Goal: Download file/media

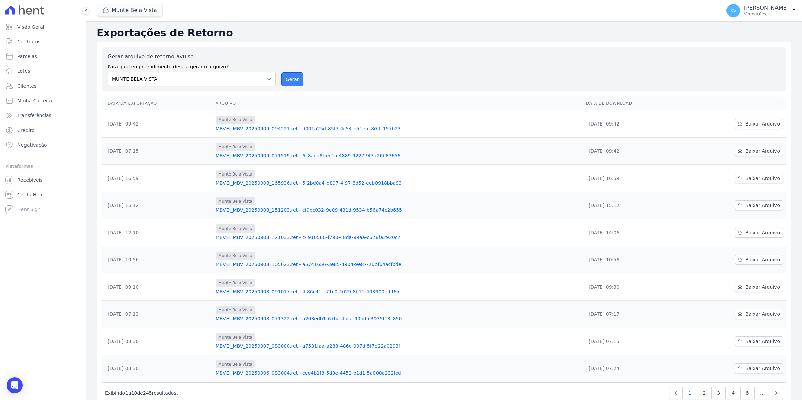
click at [293, 79] on button "Gerar" at bounding box center [292, 78] width 22 height 13
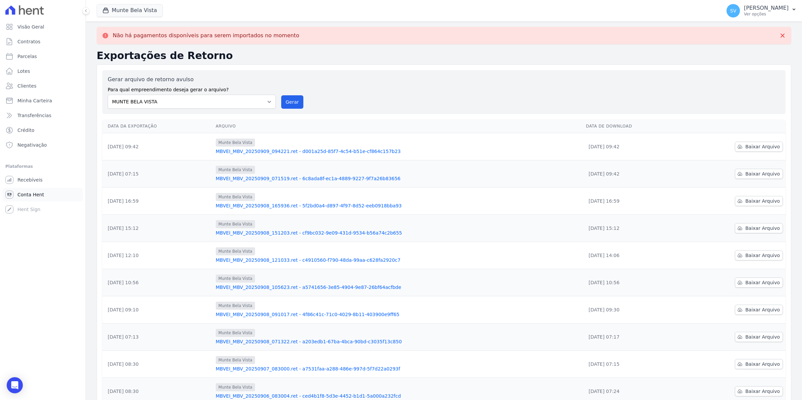
click at [39, 196] on span "Conta Hent" at bounding box center [30, 194] width 27 height 7
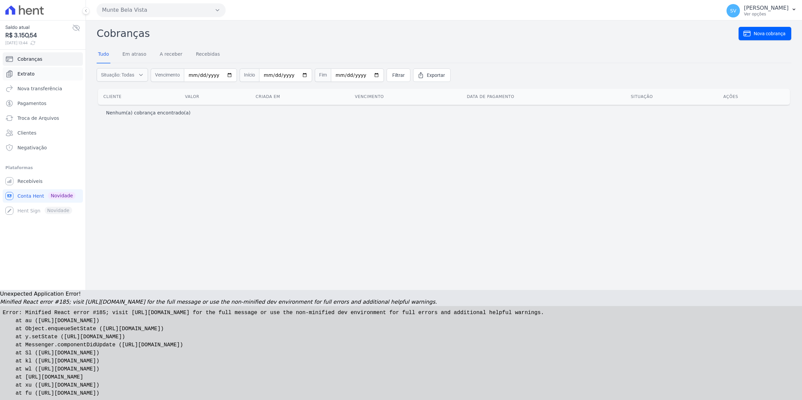
click at [28, 73] on span "Extrato" at bounding box center [25, 73] width 17 height 7
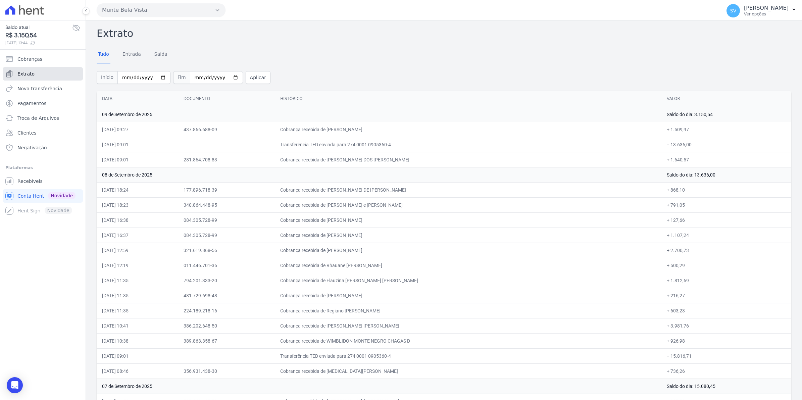
click at [28, 70] on link "Extrato" at bounding box center [43, 73] width 80 height 13
click at [26, 70] on span "Extrato" at bounding box center [25, 73] width 17 height 7
click at [36, 182] on span "Recebíveis" at bounding box center [29, 181] width 25 height 7
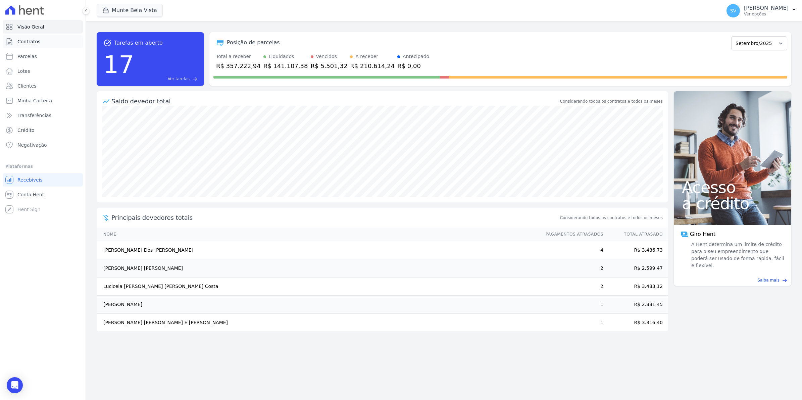
click at [25, 43] on span "Contratos" at bounding box center [28, 41] width 23 height 7
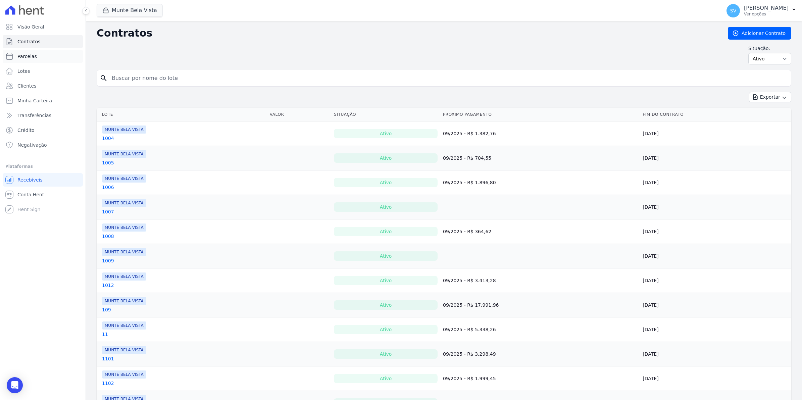
click at [22, 58] on span "Parcelas" at bounding box center [26, 56] width 19 height 7
select select
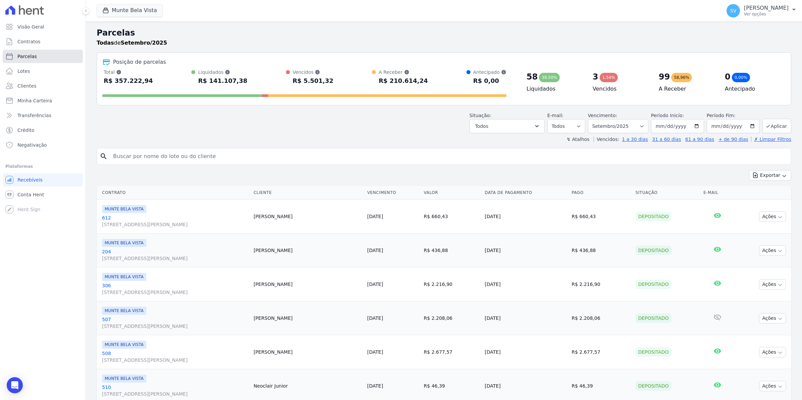
click at [25, 60] on link "Parcelas" at bounding box center [43, 56] width 80 height 13
select select
click at [158, 157] on input "search" at bounding box center [448, 156] width 679 height 13
click at [28, 195] on span "Conta Hent" at bounding box center [30, 194] width 27 height 7
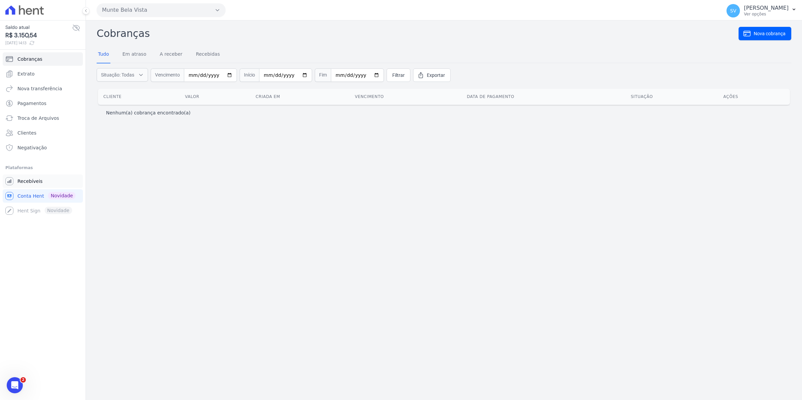
click at [33, 180] on span "Recebíveis" at bounding box center [29, 181] width 25 height 7
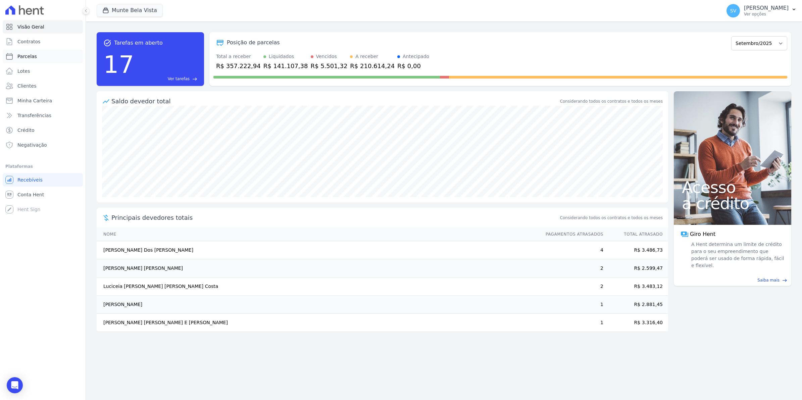
click at [18, 58] on span "Parcelas" at bounding box center [26, 56] width 19 height 7
select select
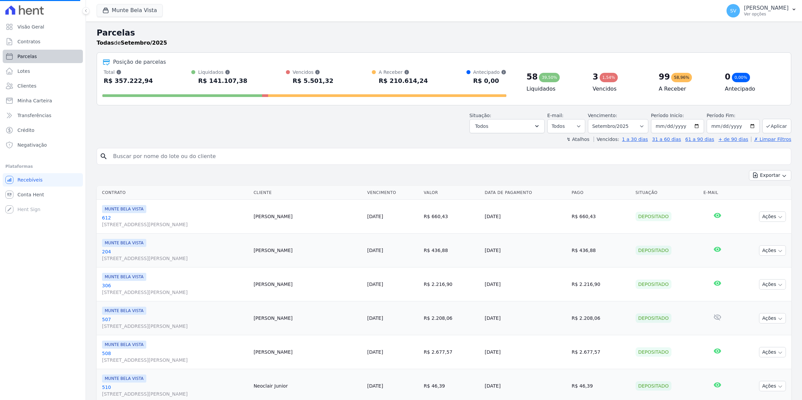
select select
click at [29, 45] on link "Contratos" at bounding box center [43, 41] width 80 height 13
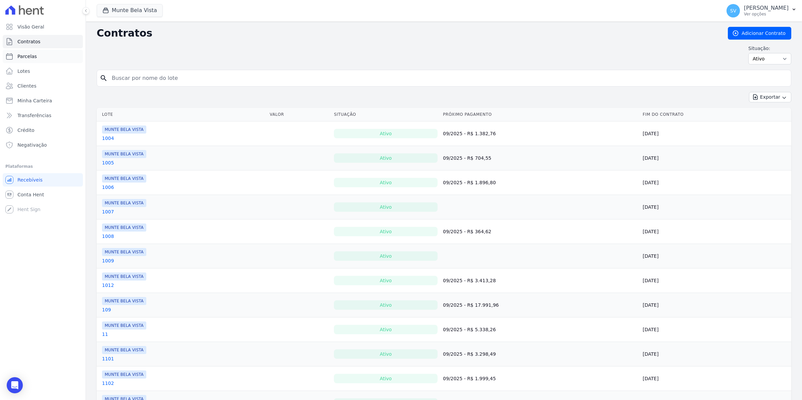
click at [19, 60] on link "Parcelas" at bounding box center [43, 56] width 80 height 13
select select
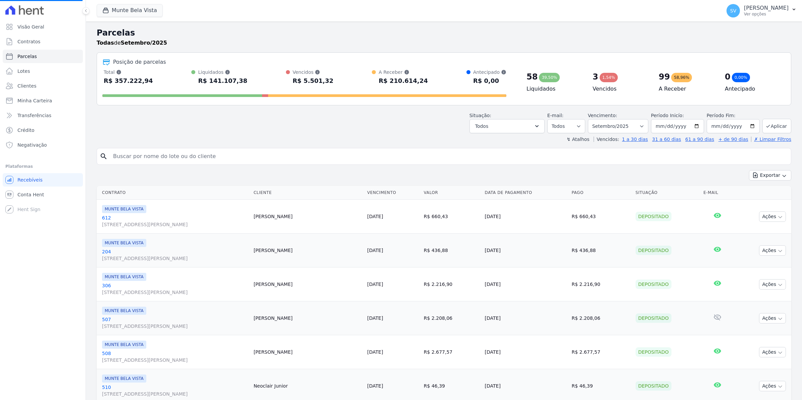
select select
click at [38, 198] on link "Conta Hent" at bounding box center [43, 194] width 80 height 13
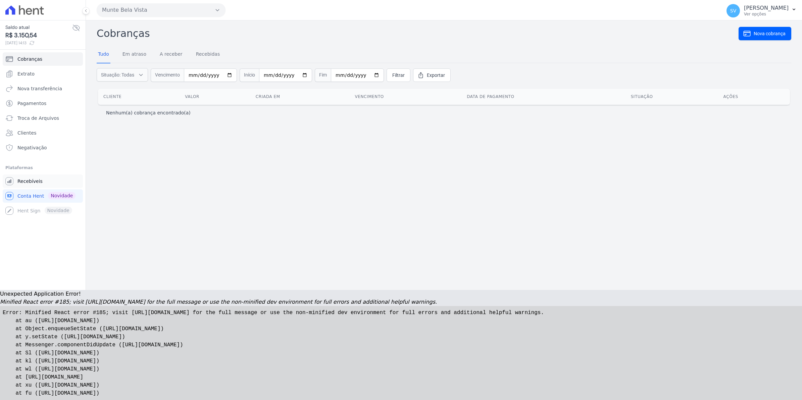
click at [20, 181] on span "Recebíveis" at bounding box center [29, 181] width 25 height 7
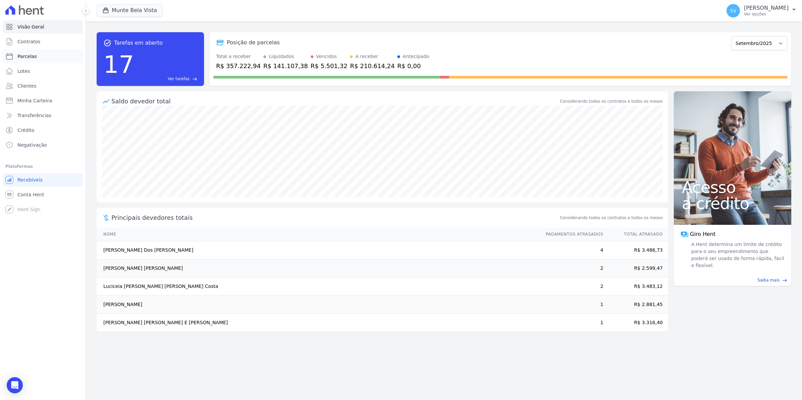
click at [24, 57] on span "Parcelas" at bounding box center [26, 56] width 19 height 7
select select
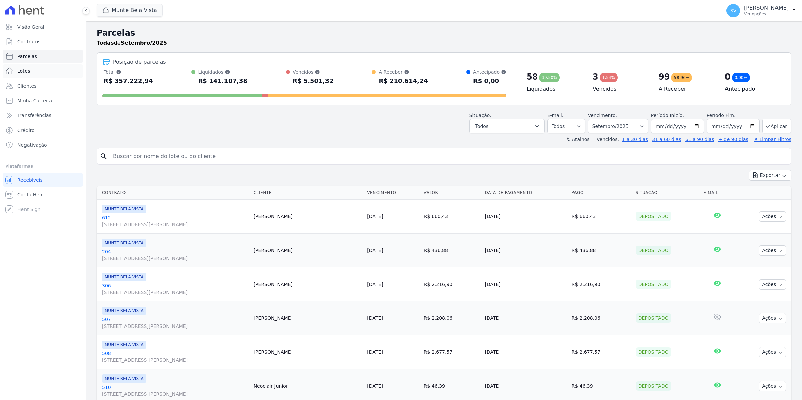
select select
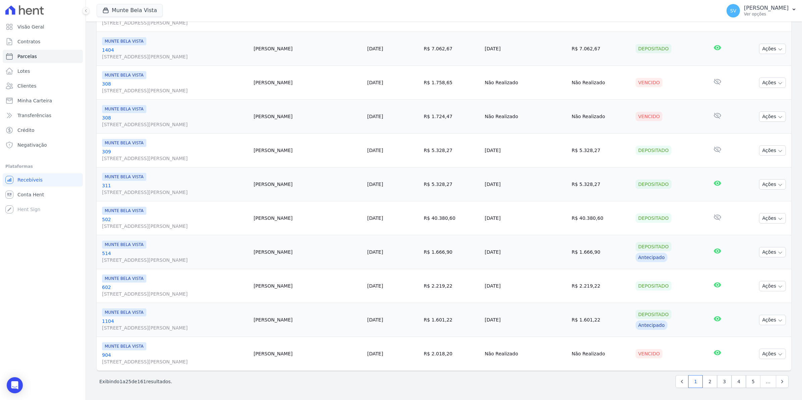
scroll to position [678, 0]
click at [703, 384] on link "2" at bounding box center [710, 381] width 14 height 13
select select
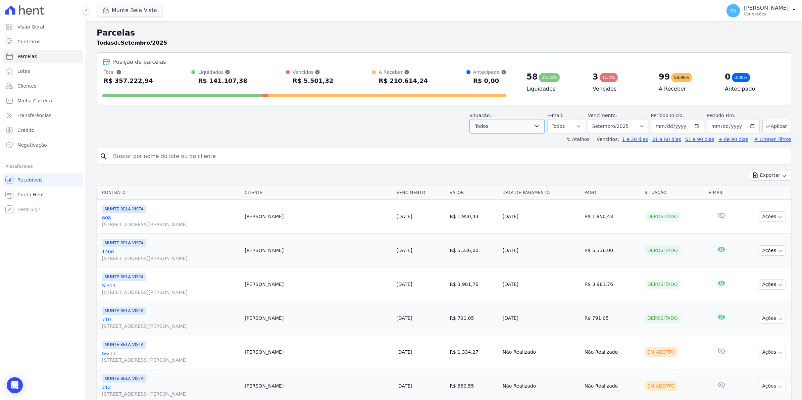
click at [538, 126] on icon "button" at bounding box center [536, 126] width 3 height 2
click at [509, 147] on div "Selecionar todos" at bounding box center [502, 143] width 39 height 7
click at [504, 145] on label "Selecionar todos" at bounding box center [502, 143] width 39 height 5
click at [480, 145] on input "Selecionar todos" at bounding box center [477, 143] width 5 height 5
checkbox input "false"
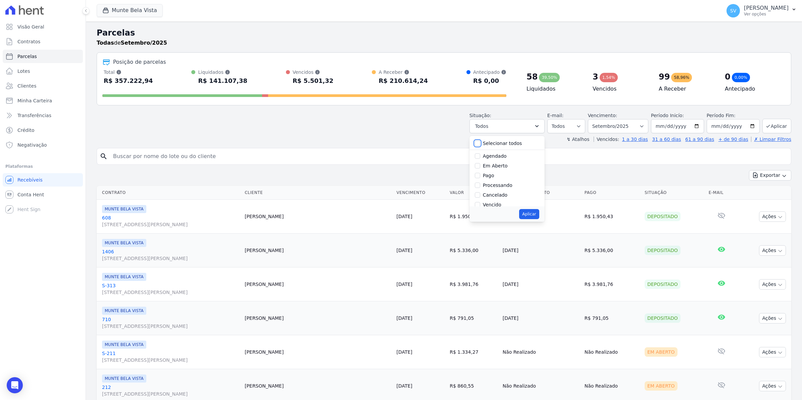
checkbox input "false"
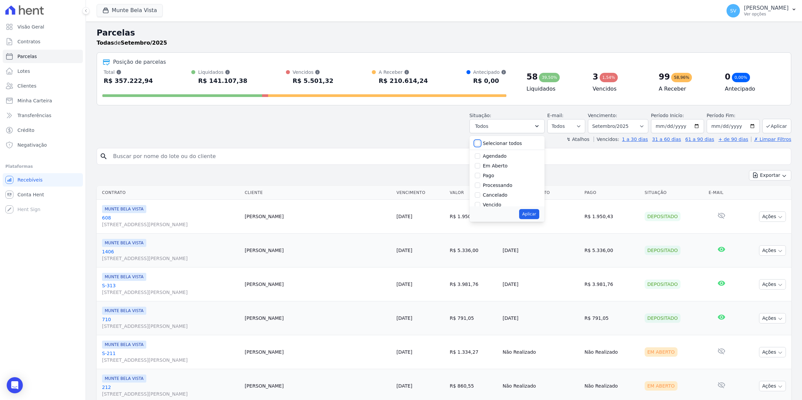
checkbox input "false"
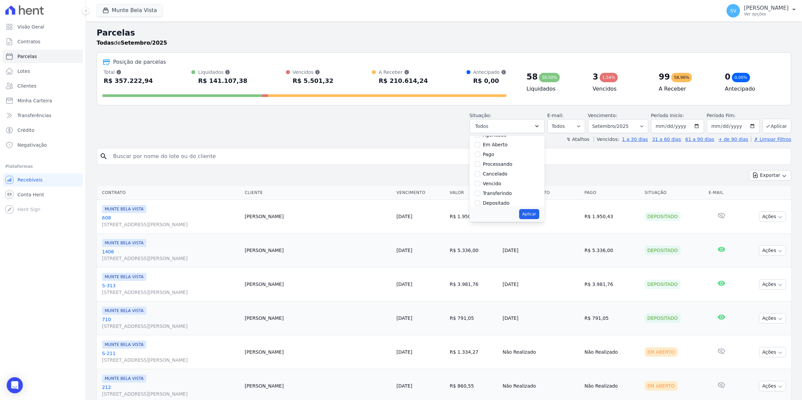
scroll to position [24, 0]
click at [491, 182] on label "Vencido" at bounding box center [492, 180] width 18 height 5
click at [480, 182] on input "Vencido" at bounding box center [477, 180] width 5 height 5
checkbox input "true"
click at [532, 215] on button "Aplicar" at bounding box center [529, 214] width 20 height 10
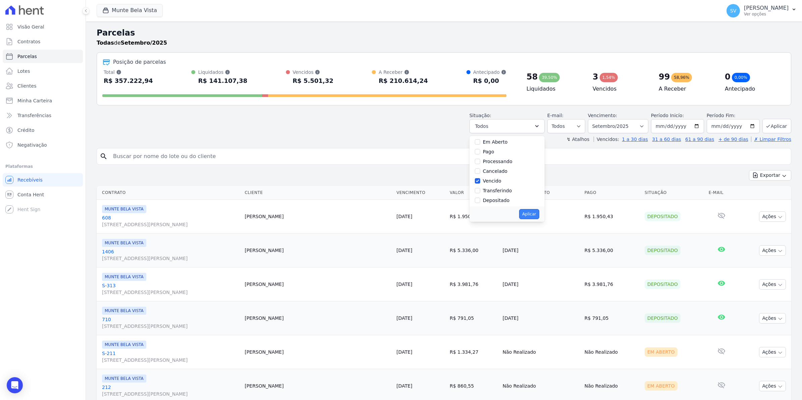
select select "overdue"
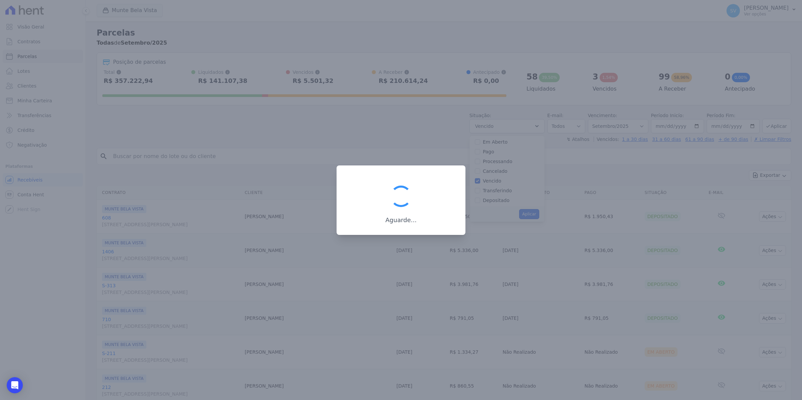
scroll to position [12, 0]
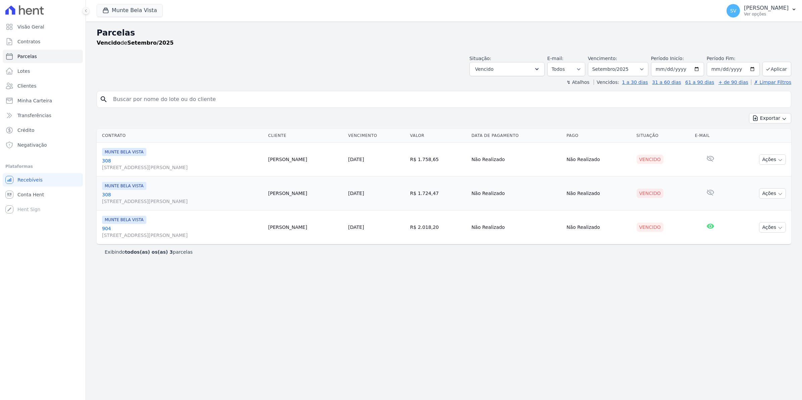
select select
drag, startPoint x: 210, startPoint y: 136, endPoint x: 143, endPoint y: 14, distance: 139.7
click at [212, 135] on th "Contrato" at bounding box center [181, 136] width 169 height 14
click at [28, 41] on span "Contratos" at bounding box center [28, 41] width 23 height 7
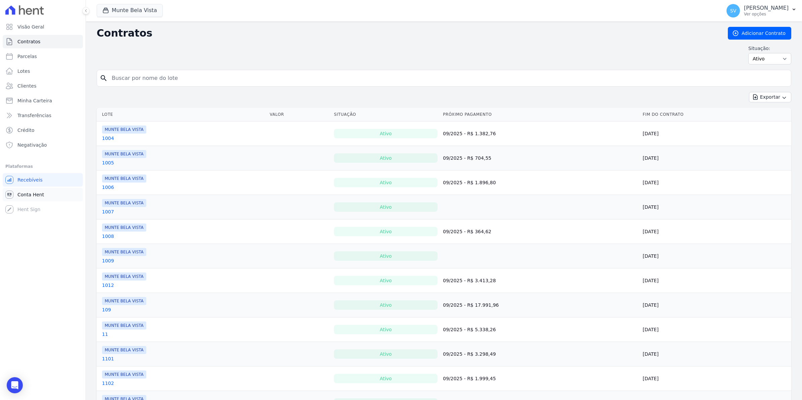
click at [24, 195] on span "Conta Hent" at bounding box center [30, 194] width 27 height 7
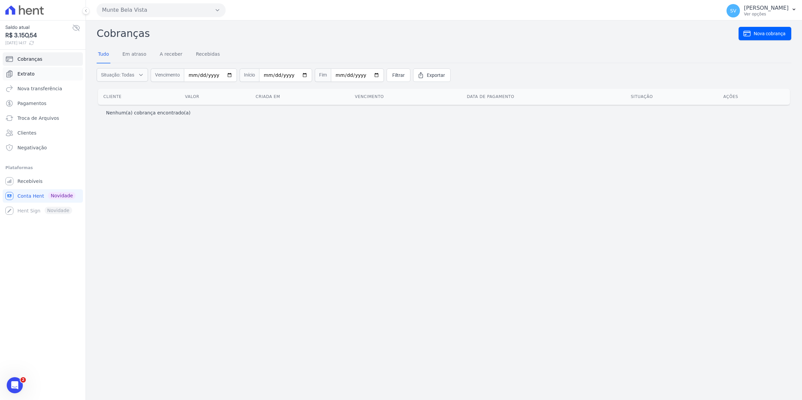
click at [21, 78] on link "Extrato" at bounding box center [43, 73] width 80 height 13
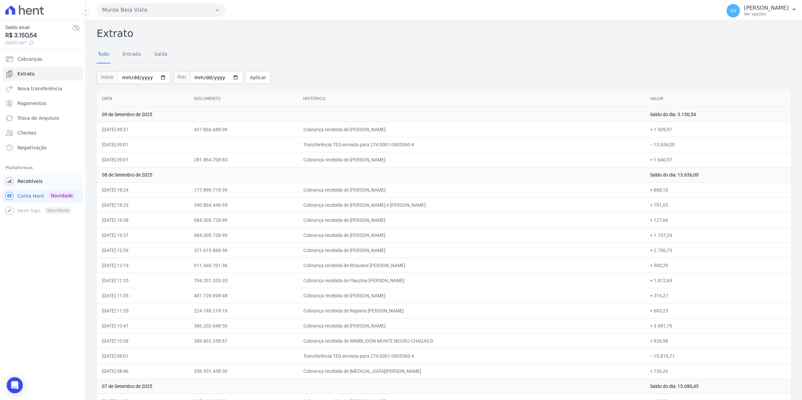
click at [23, 179] on span "Recebíveis" at bounding box center [29, 181] width 25 height 7
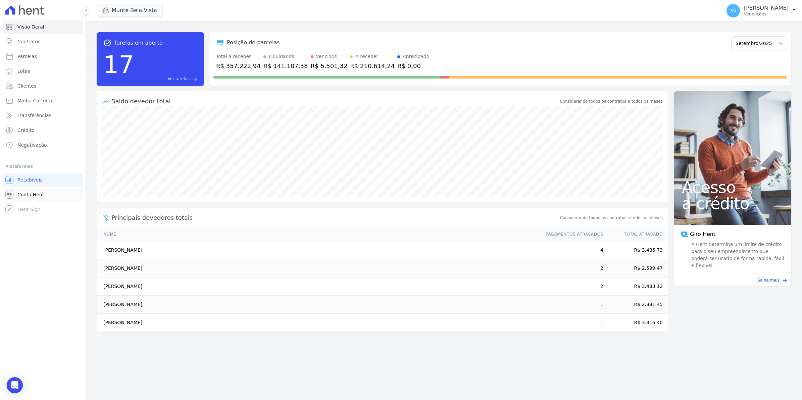
click at [21, 194] on span "Conta Hent" at bounding box center [30, 194] width 27 height 7
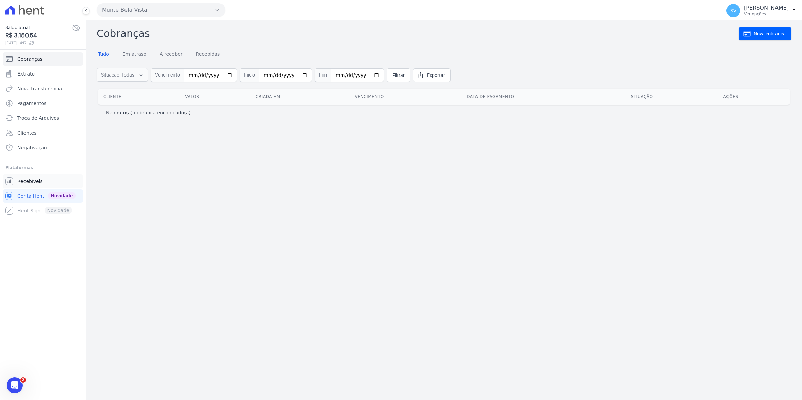
click at [19, 180] on span "Recebíveis" at bounding box center [29, 181] width 25 height 7
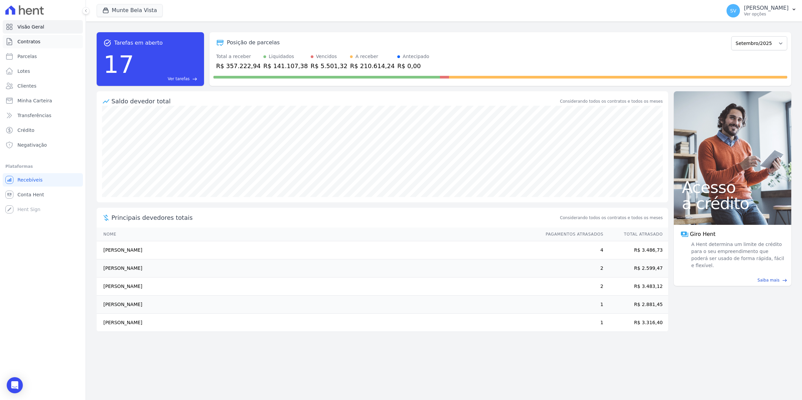
click at [24, 38] on span "Contratos" at bounding box center [28, 41] width 23 height 7
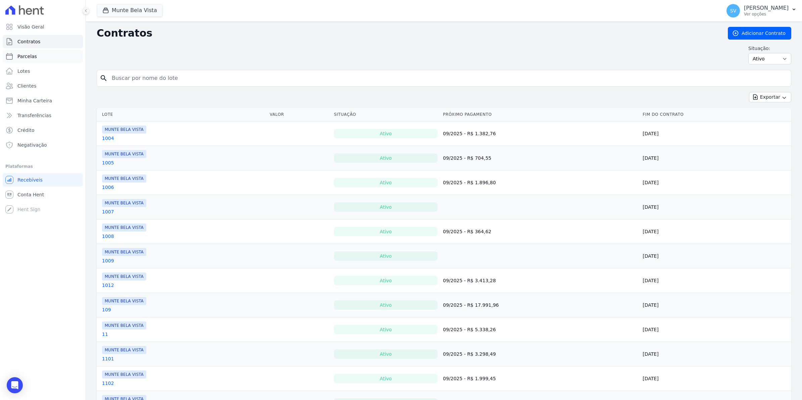
click at [37, 56] on link "Parcelas" at bounding box center [43, 56] width 80 height 13
select select
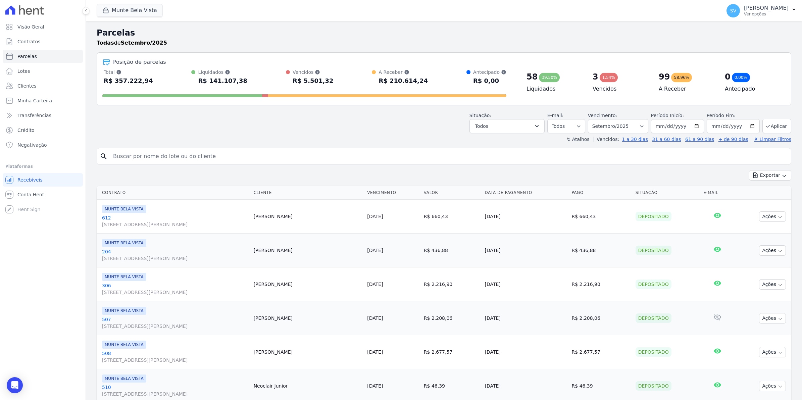
click at [194, 192] on th "Contrato" at bounding box center [174, 193] width 154 height 14
drag, startPoint x: 254, startPoint y: 220, endPoint x: 261, endPoint y: 221, distance: 6.4
click at [248, 220] on link "612 Avenida Brigadeiro Faria Lima, 1306, 4 andar, Pinheiros" at bounding box center [175, 220] width 146 height 13
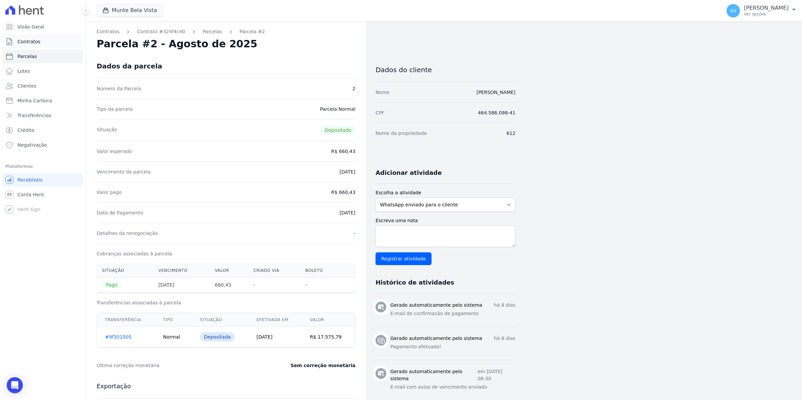
click at [37, 40] on span "Contratos" at bounding box center [28, 41] width 23 height 7
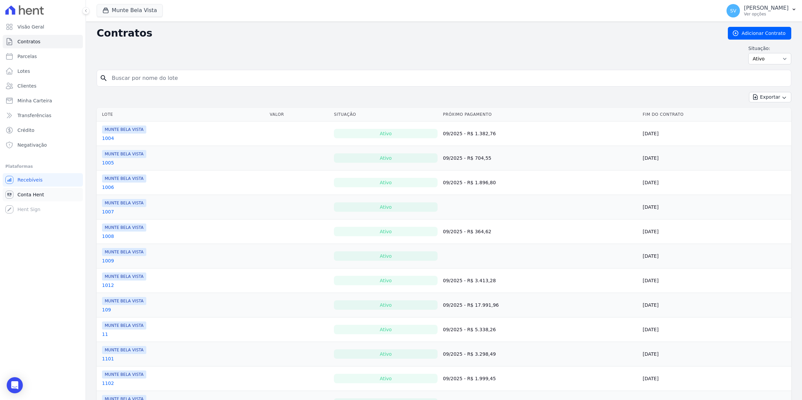
click at [32, 194] on span "Conta Hent" at bounding box center [30, 194] width 27 height 7
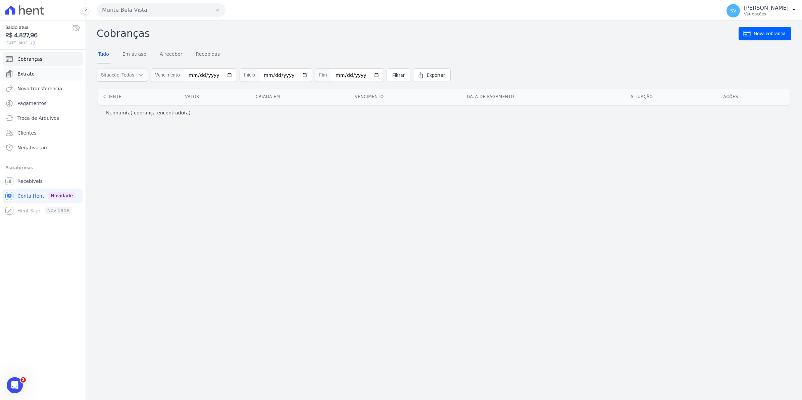
click at [30, 71] on span "Extrato" at bounding box center [25, 73] width 17 height 7
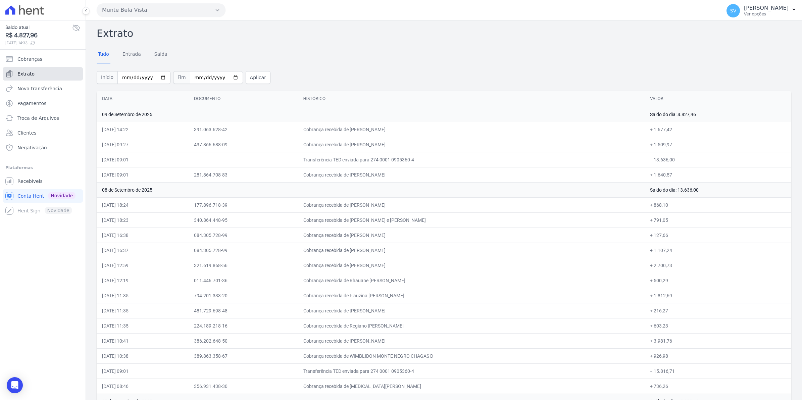
click at [30, 74] on span "Extrato" at bounding box center [25, 73] width 17 height 7
click at [29, 180] on span "Recebíveis" at bounding box center [29, 181] width 25 height 7
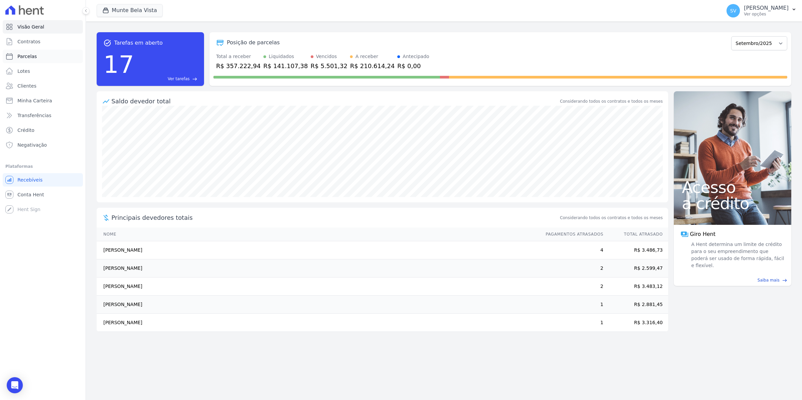
click at [21, 53] on span "Parcelas" at bounding box center [26, 56] width 19 height 7
select select
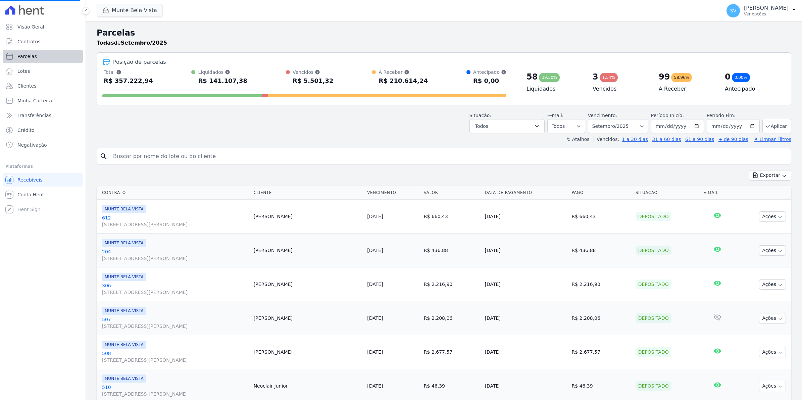
select select
click at [24, 46] on link "Contratos" at bounding box center [43, 41] width 80 height 13
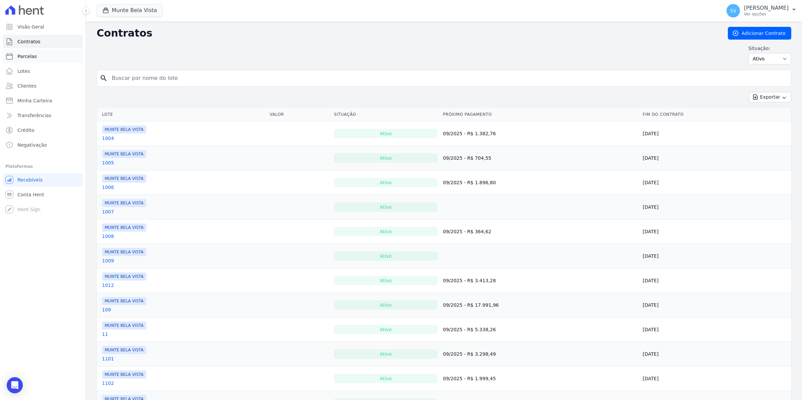
click at [35, 59] on link "Parcelas" at bounding box center [43, 56] width 80 height 13
select select
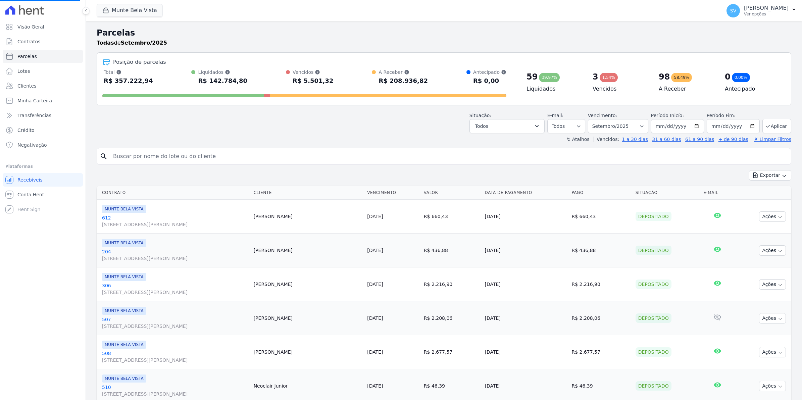
select select
click at [19, 192] on span "Conta Hent" at bounding box center [30, 194] width 27 height 7
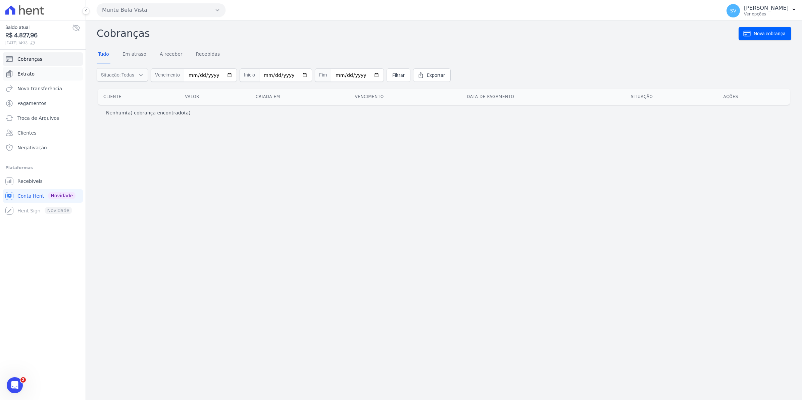
click at [25, 70] on link "Extrato" at bounding box center [43, 73] width 80 height 13
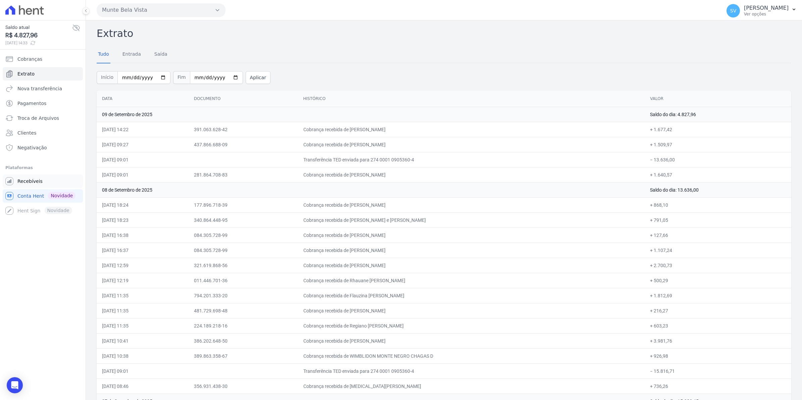
click at [30, 186] on link "Recebíveis" at bounding box center [43, 180] width 80 height 13
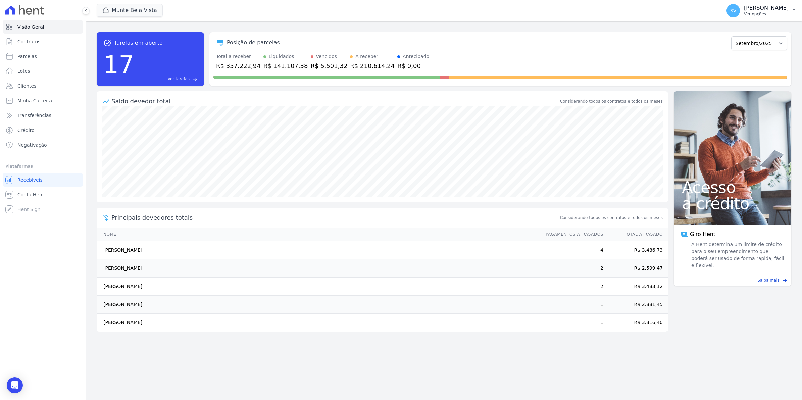
click at [737, 12] on span "SV" at bounding box center [732, 10] width 13 height 13
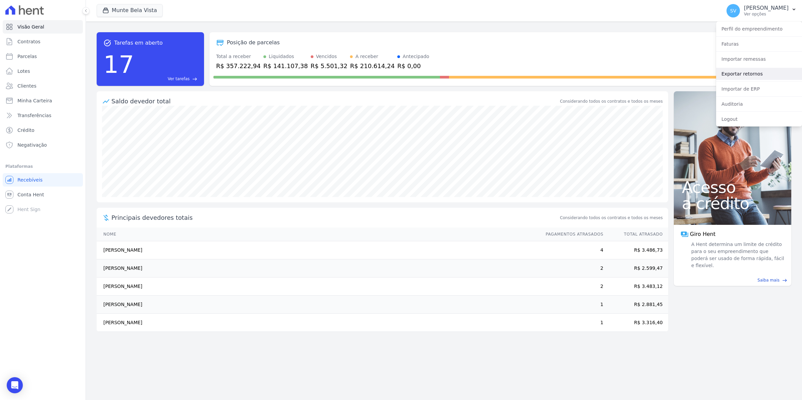
click at [742, 74] on link "Exportar retornos" at bounding box center [759, 74] width 86 height 12
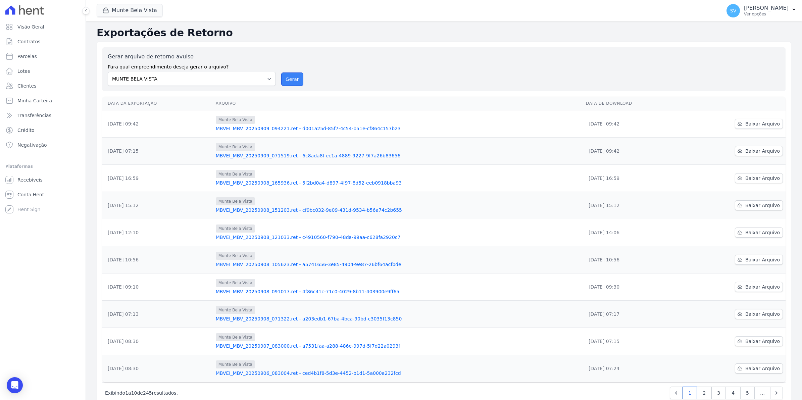
click at [287, 81] on button "Gerar" at bounding box center [292, 78] width 22 height 13
click at [293, 80] on button "Gerar" at bounding box center [292, 78] width 22 height 13
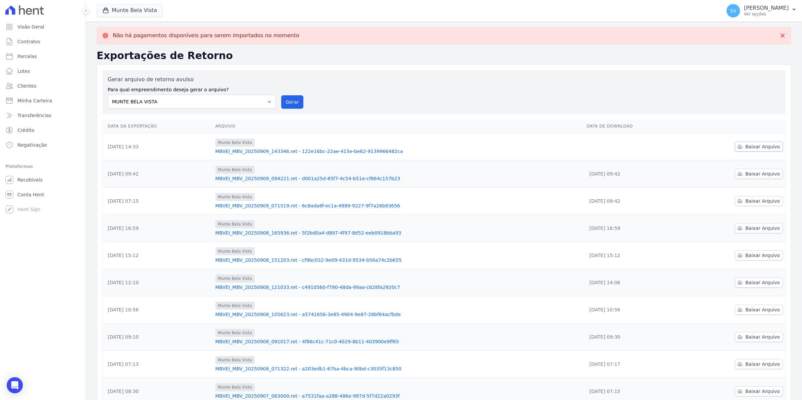
click at [748, 147] on span "Baixar Arquivo" at bounding box center [762, 146] width 35 height 7
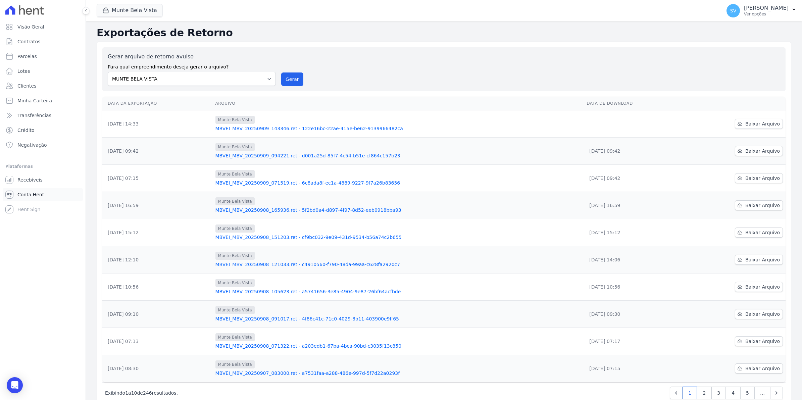
click at [32, 188] on link "Conta Hent" at bounding box center [43, 194] width 80 height 13
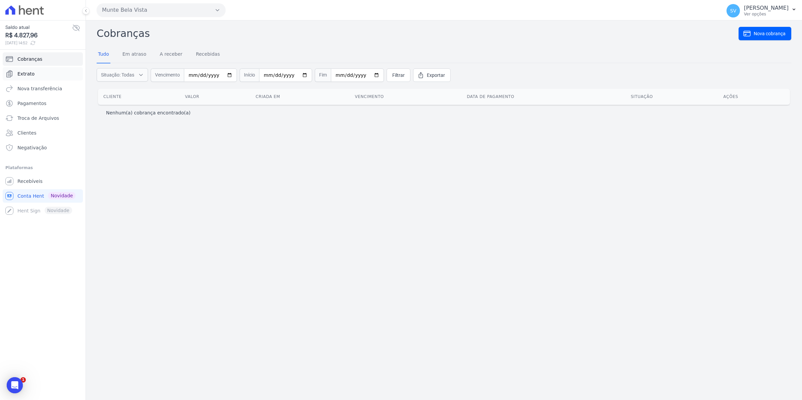
click at [36, 73] on link "Extrato" at bounding box center [43, 73] width 80 height 13
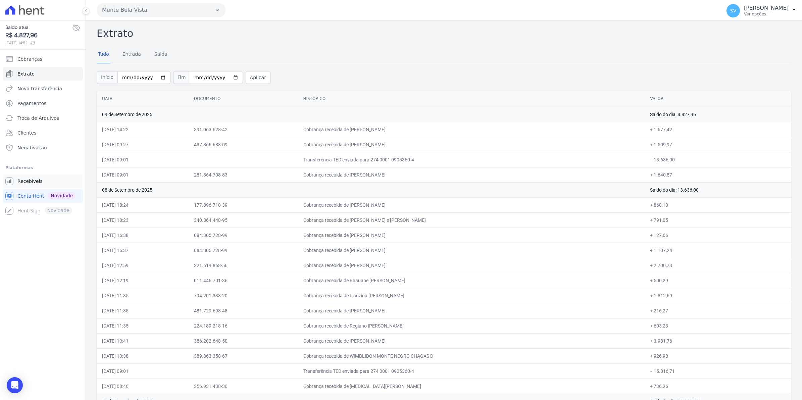
click at [35, 179] on span "Recebíveis" at bounding box center [29, 181] width 25 height 7
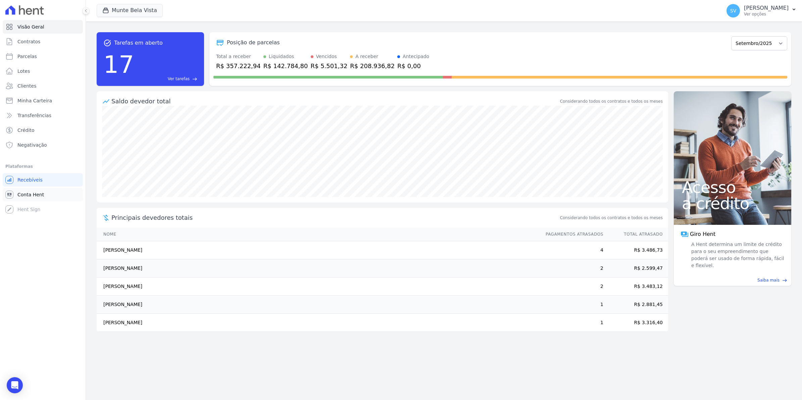
click at [32, 191] on span "Conta Hent" at bounding box center [30, 194] width 27 height 7
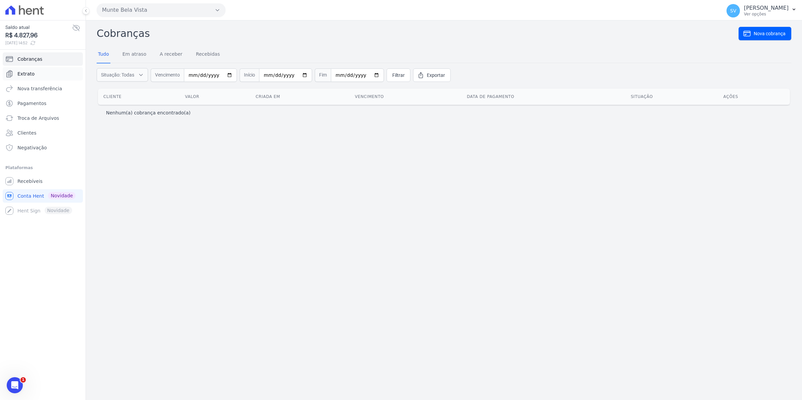
click at [31, 71] on span "Extrato" at bounding box center [25, 73] width 17 height 7
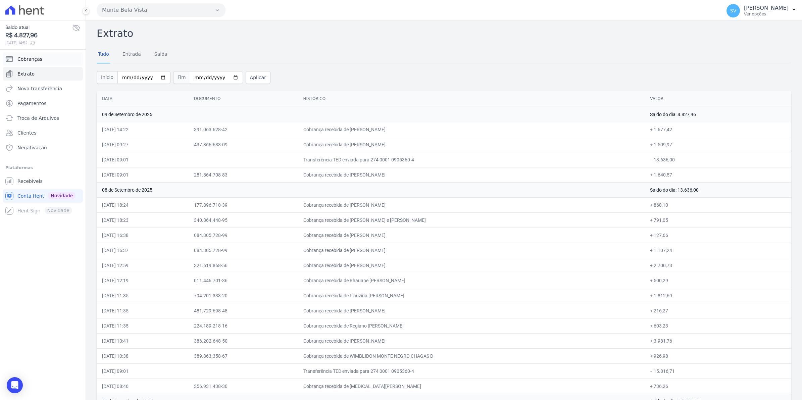
click at [33, 60] on span "Cobranças" at bounding box center [29, 59] width 25 height 7
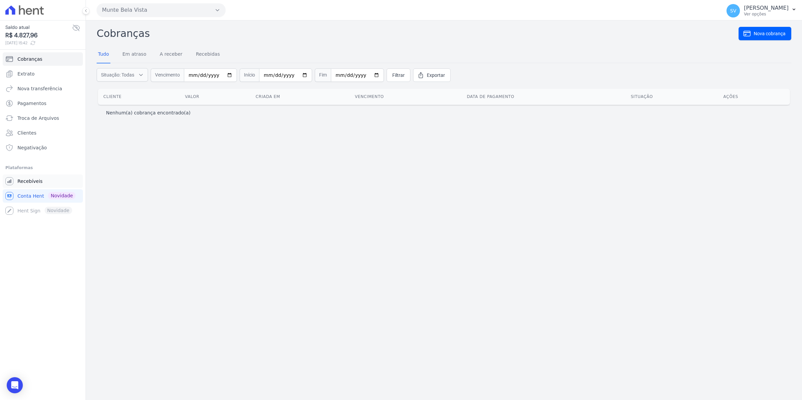
click at [46, 184] on link "Recebíveis" at bounding box center [43, 180] width 80 height 13
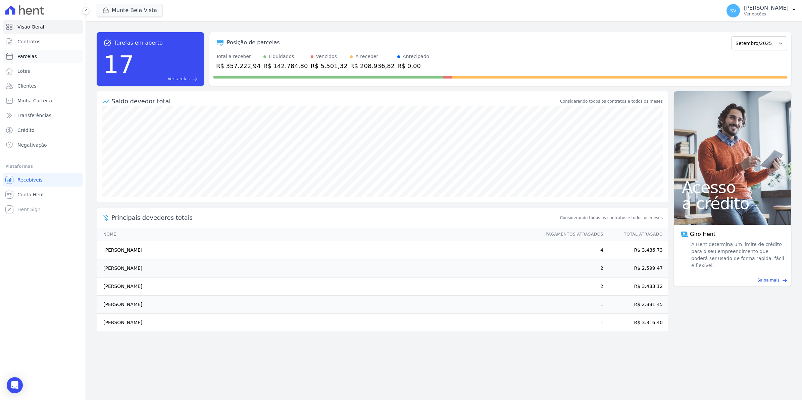
click at [30, 59] on span "Parcelas" at bounding box center [26, 56] width 19 height 7
select select
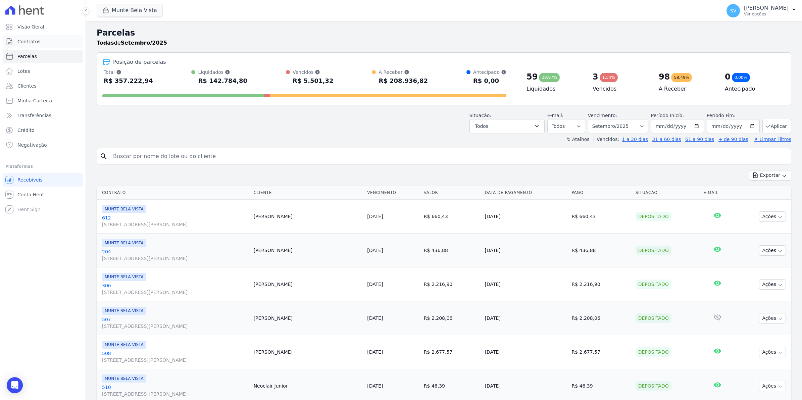
click at [30, 40] on span "Contratos" at bounding box center [28, 41] width 23 height 7
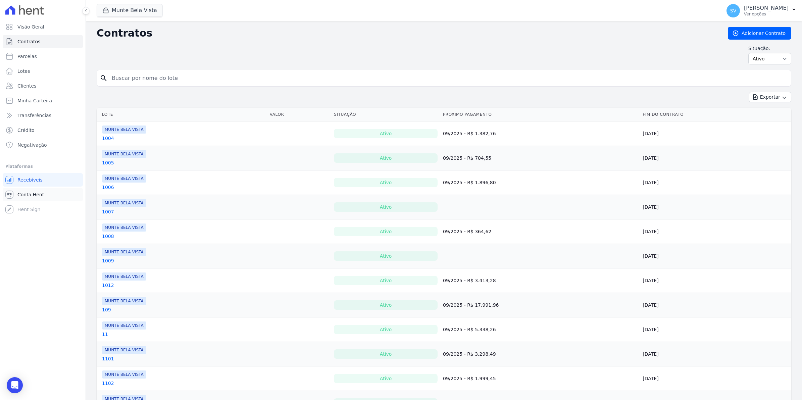
click at [46, 195] on link "Conta Hent" at bounding box center [43, 194] width 80 height 13
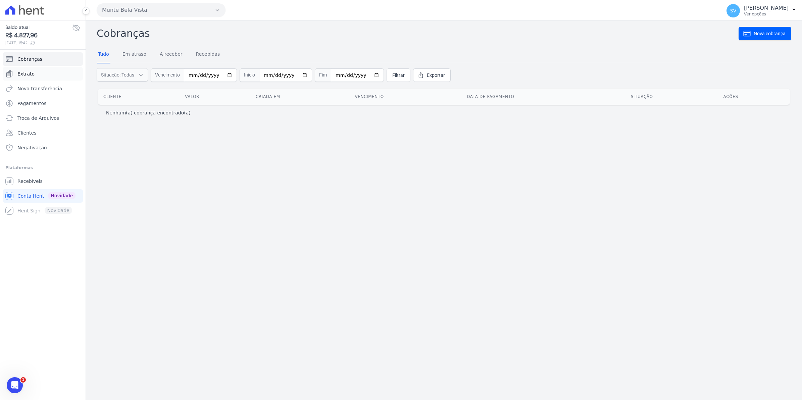
click at [36, 70] on link "Extrato" at bounding box center [43, 73] width 80 height 13
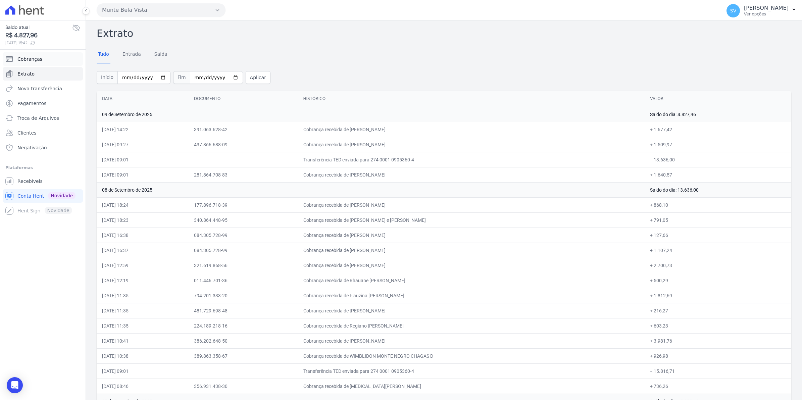
click at [41, 61] on link "Cobranças" at bounding box center [43, 58] width 80 height 13
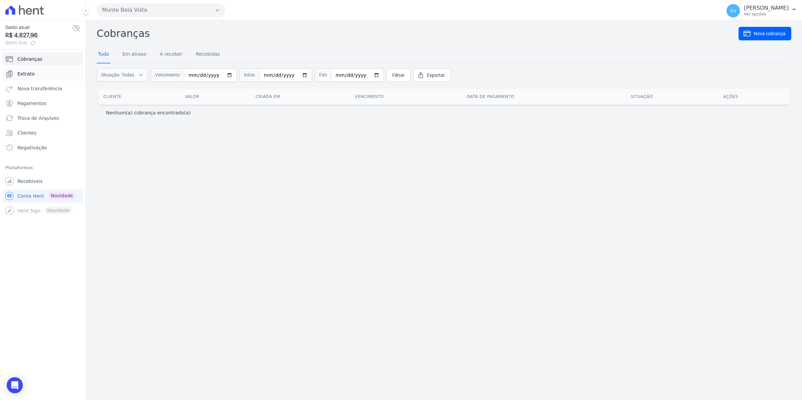
click at [22, 71] on span "Extrato" at bounding box center [25, 73] width 17 height 7
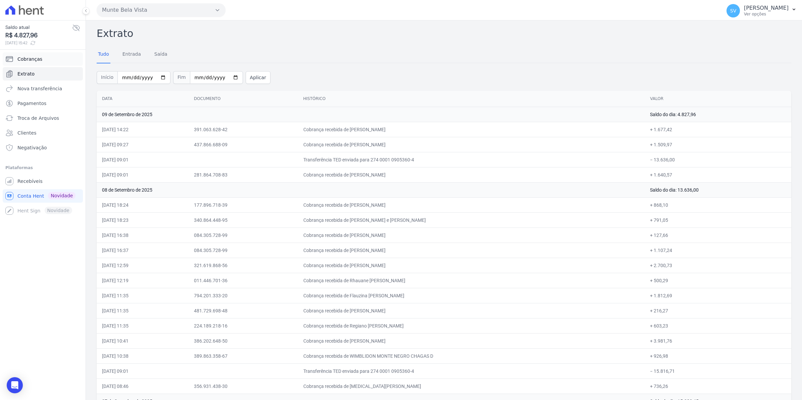
click at [17, 62] on span "Cobranças" at bounding box center [29, 59] width 25 height 7
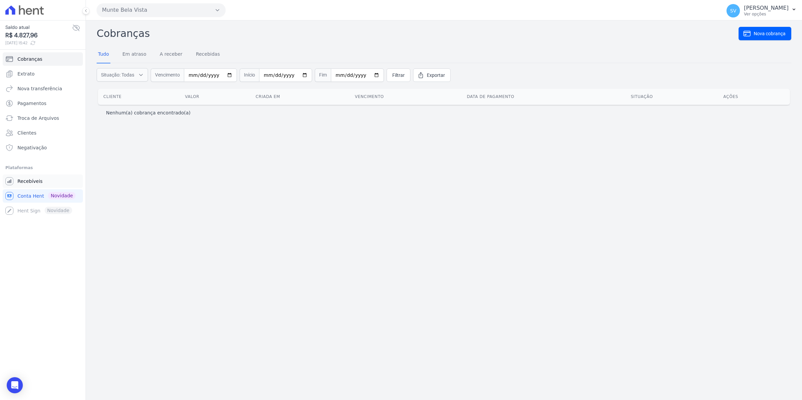
click at [35, 182] on span "Recebíveis" at bounding box center [29, 181] width 25 height 7
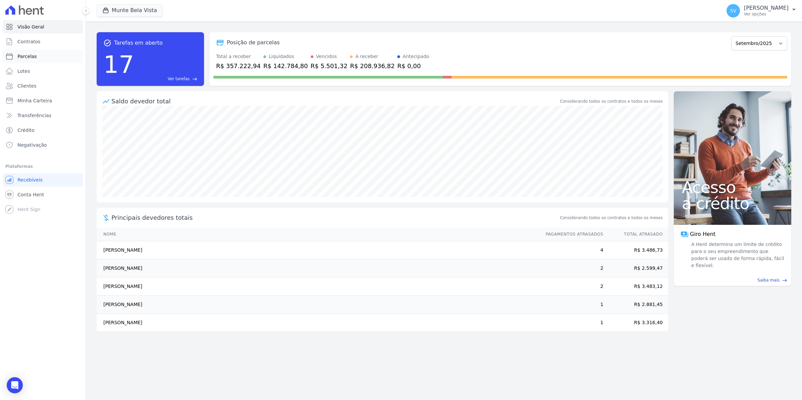
click at [26, 55] on span "Parcelas" at bounding box center [26, 56] width 19 height 7
select select
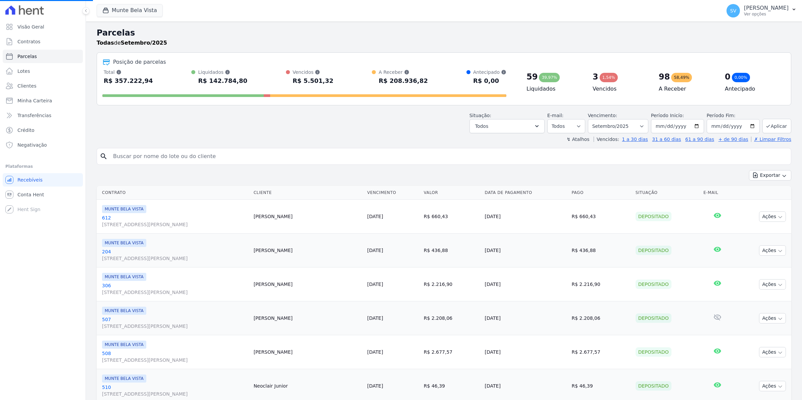
select select
click at [30, 195] on span "Conta Hent" at bounding box center [30, 194] width 27 height 7
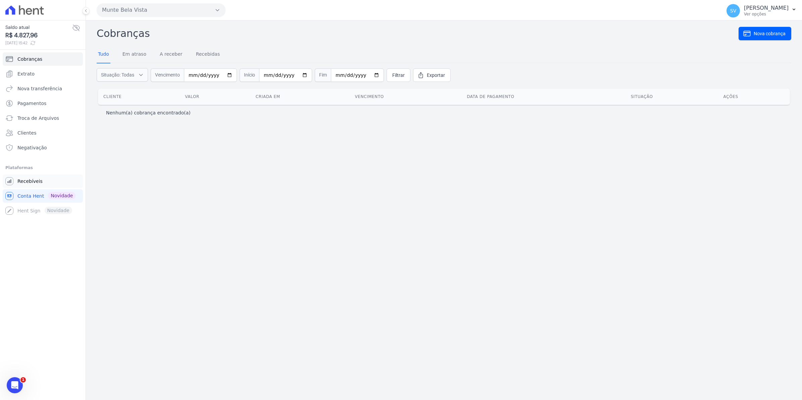
click at [24, 182] on span "Recebíveis" at bounding box center [29, 181] width 25 height 7
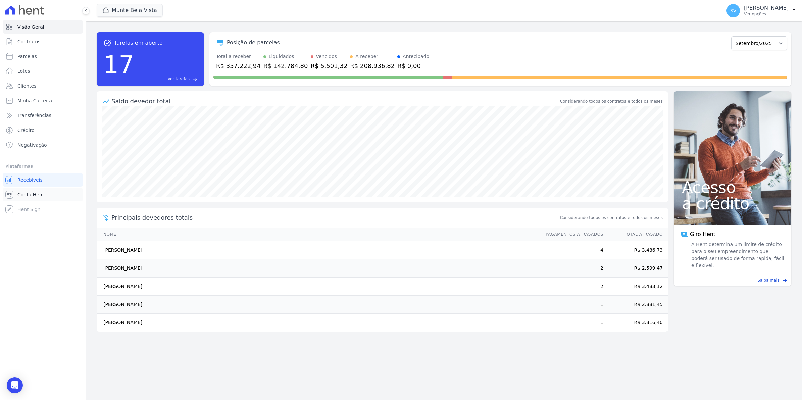
click at [31, 195] on span "Conta Hent" at bounding box center [30, 194] width 27 height 7
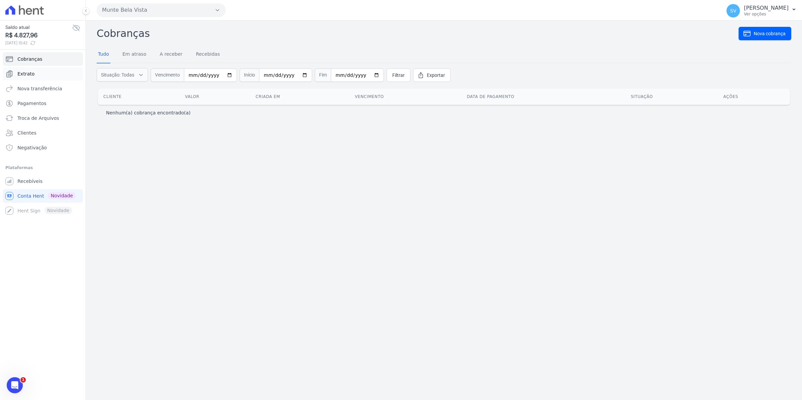
click at [22, 75] on span "Extrato" at bounding box center [25, 73] width 17 height 7
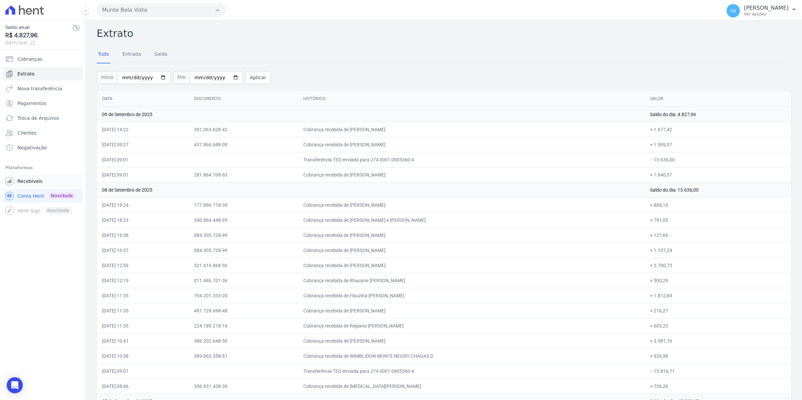
click at [31, 176] on link "Recebíveis" at bounding box center [43, 180] width 80 height 13
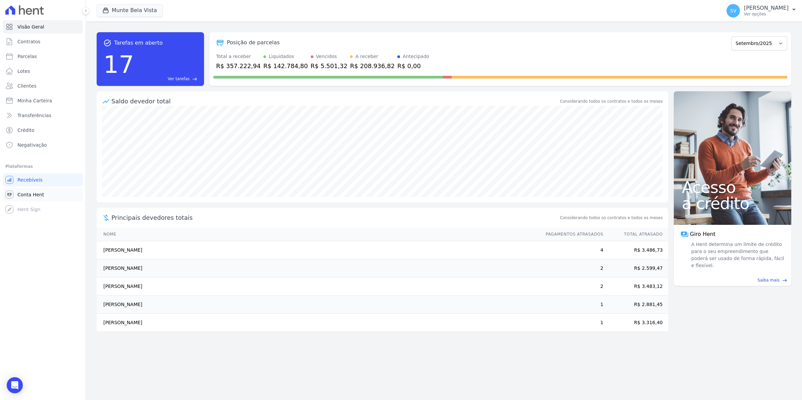
click at [36, 191] on span "Conta Hent" at bounding box center [30, 194] width 27 height 7
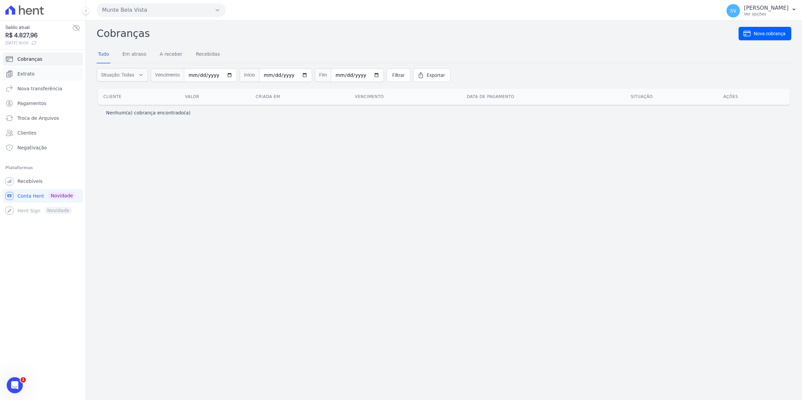
click at [34, 74] on link "Extrato" at bounding box center [43, 73] width 80 height 13
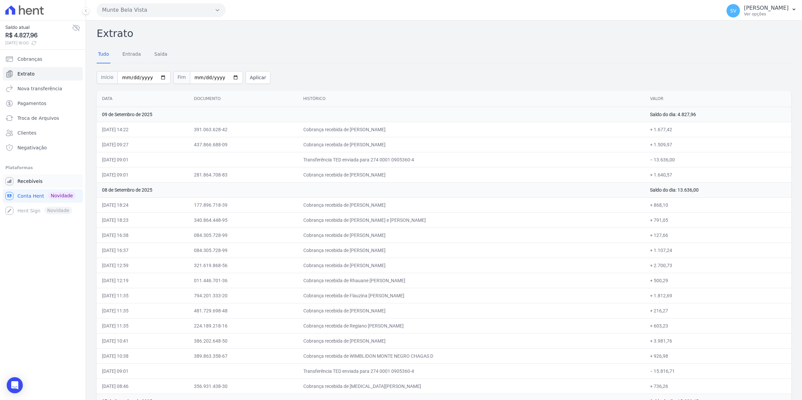
click at [24, 181] on span "Recebíveis" at bounding box center [29, 181] width 25 height 7
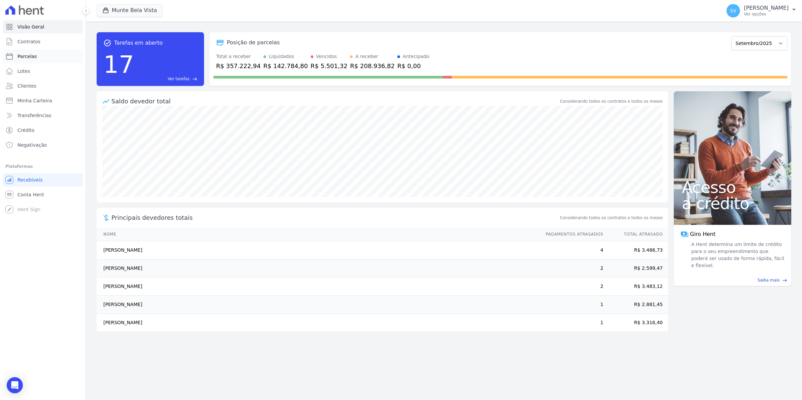
click at [26, 54] on span "Parcelas" at bounding box center [26, 56] width 19 height 7
select select
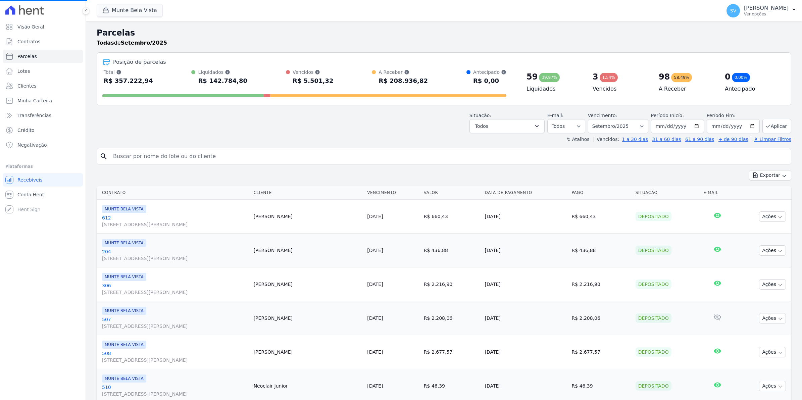
select select
click at [28, 190] on link "Conta Hent" at bounding box center [43, 194] width 80 height 13
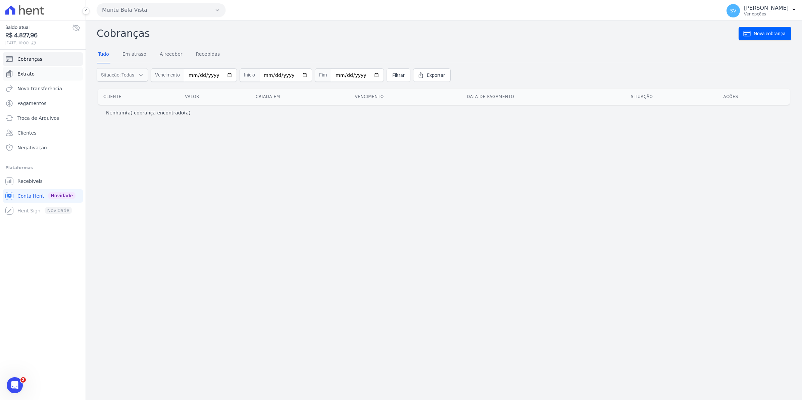
click at [21, 76] on span "Extrato" at bounding box center [25, 73] width 17 height 7
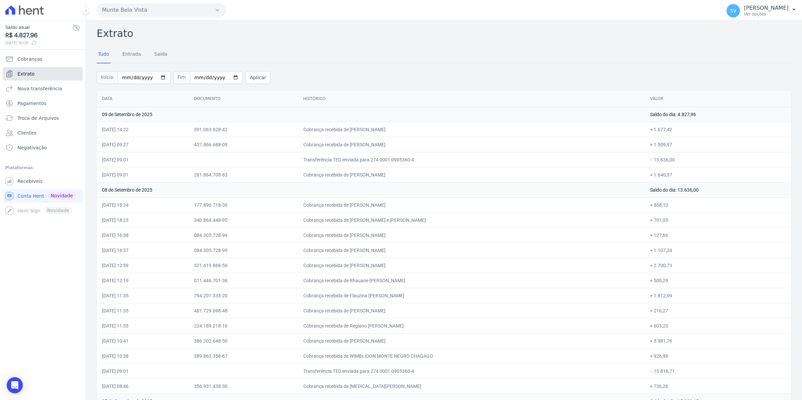
click at [30, 68] on link "Extrato" at bounding box center [43, 73] width 80 height 13
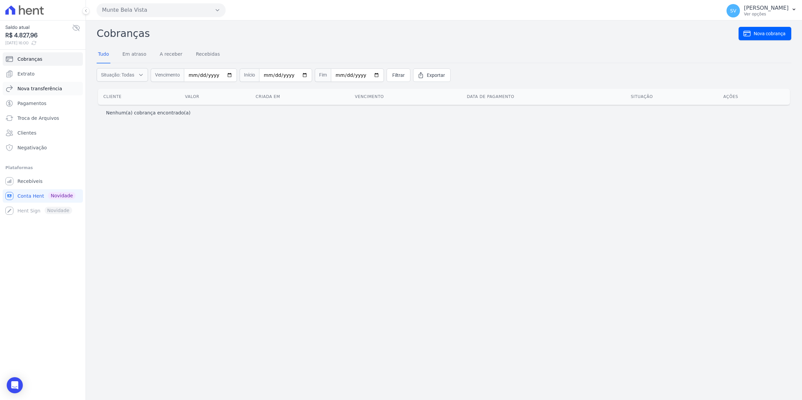
click at [36, 83] on link "Nova transferência" at bounding box center [43, 88] width 80 height 13
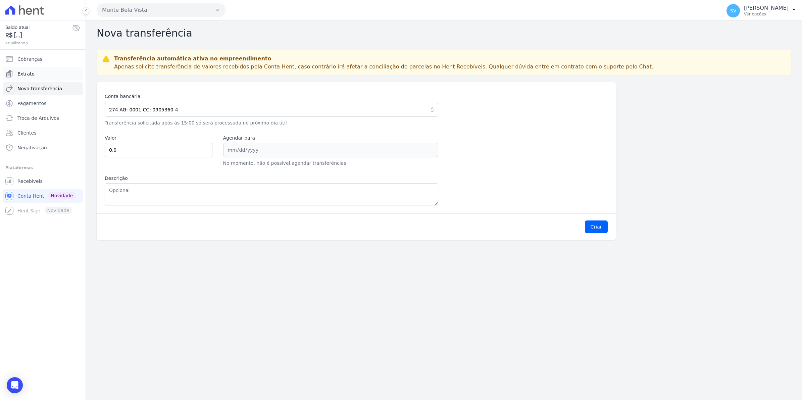
click at [33, 72] on link "Extrato" at bounding box center [43, 73] width 80 height 13
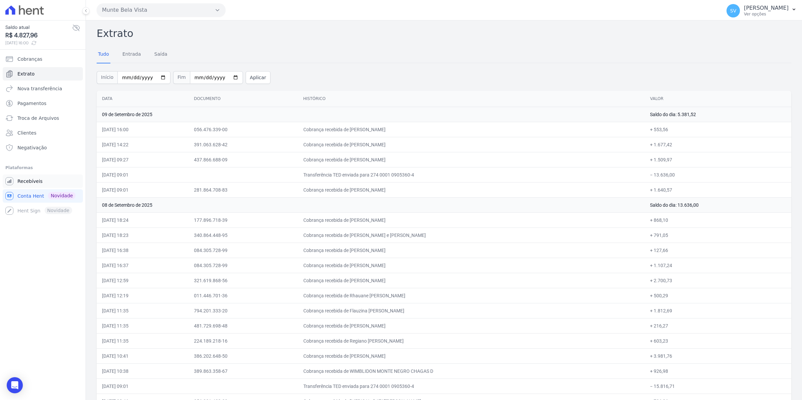
click at [33, 182] on span "Recebíveis" at bounding box center [29, 181] width 25 height 7
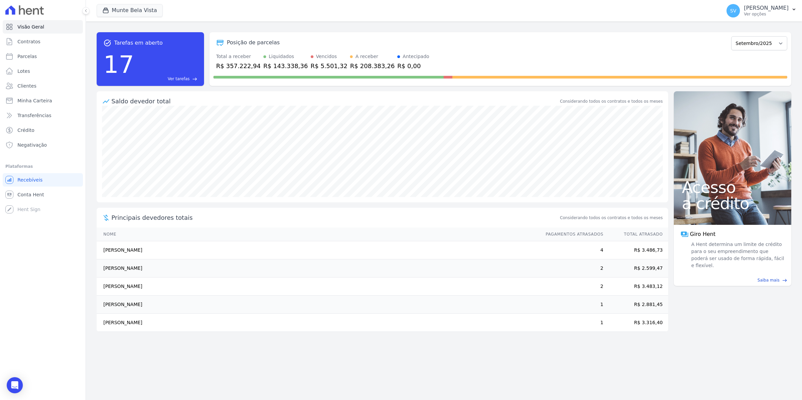
drag, startPoint x: 742, startPoint y: 13, endPoint x: 744, endPoint y: 23, distance: 10.9
click at [736, 13] on span "SV" at bounding box center [733, 10] width 6 height 5
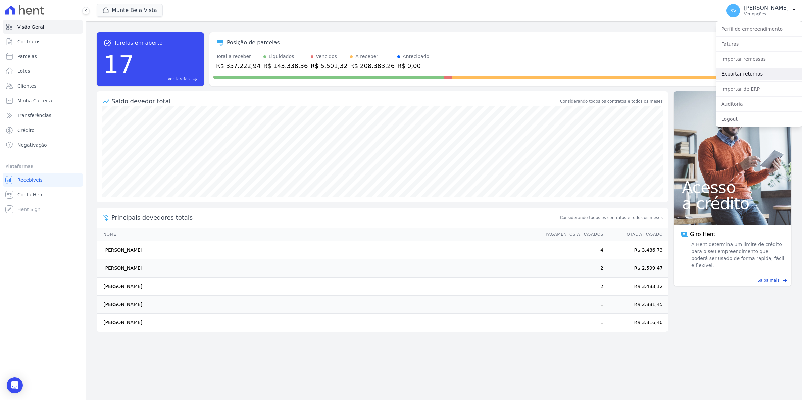
click at [738, 70] on link "Exportar retornos" at bounding box center [759, 74] width 86 height 12
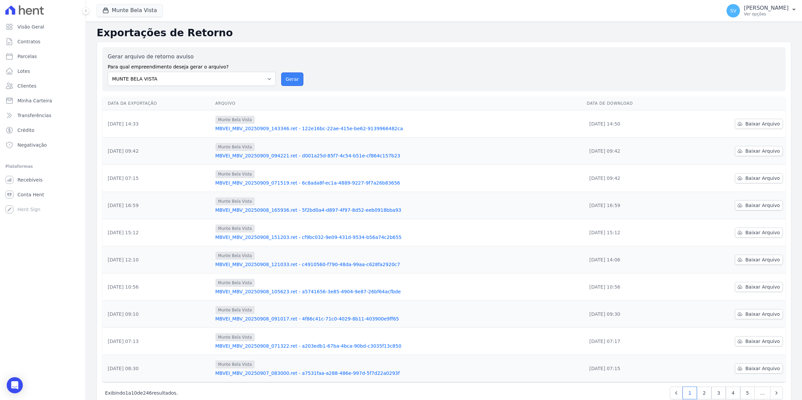
click at [293, 78] on button "Gerar" at bounding box center [292, 78] width 22 height 13
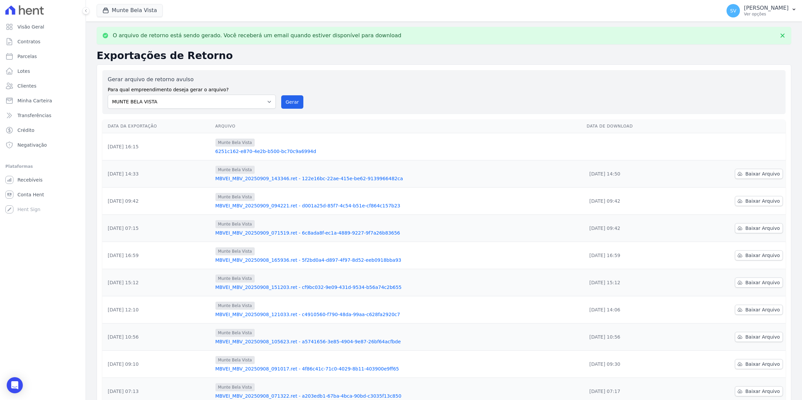
click at [294, 109] on div "Gerar arquivo de retorno avulso Para qual empreendimento deseja gerar o arquivo…" at bounding box center [443, 92] width 683 height 44
click at [293, 107] on button "Gerar" at bounding box center [292, 101] width 22 height 13
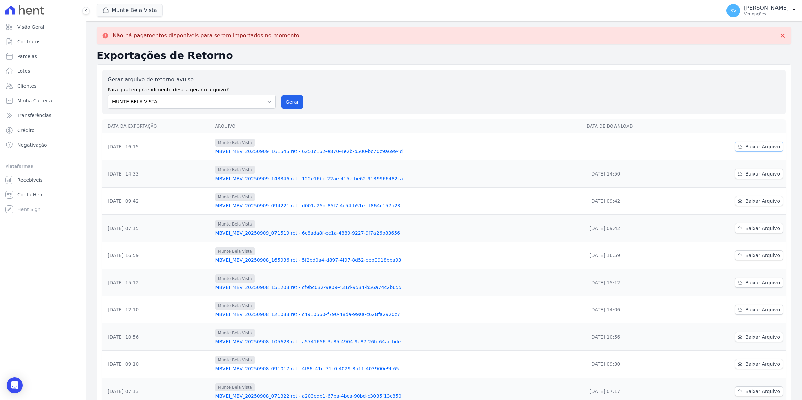
click at [757, 147] on span "Baixar Arquivo" at bounding box center [762, 146] width 35 height 7
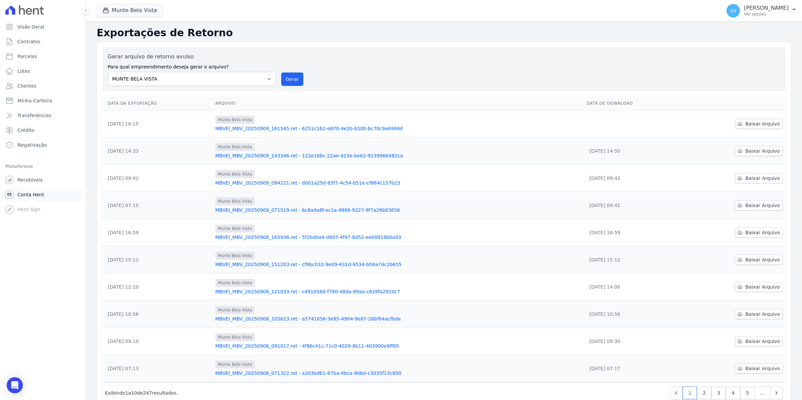
click at [27, 192] on span "Conta Hent" at bounding box center [30, 194] width 27 height 7
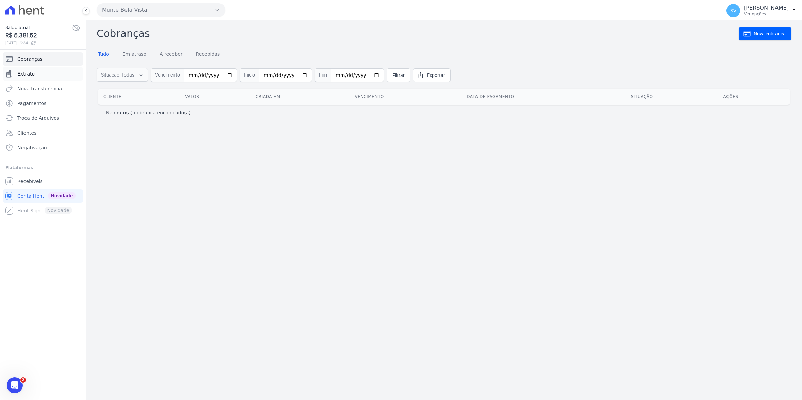
click at [29, 71] on span "Extrato" at bounding box center [25, 73] width 17 height 7
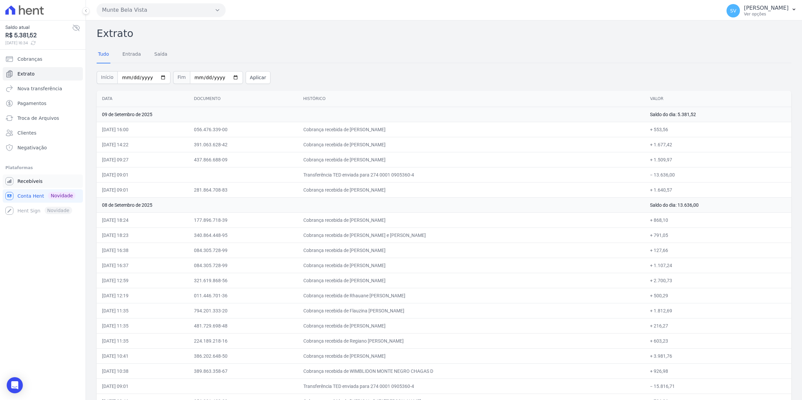
click at [32, 178] on span "Recebíveis" at bounding box center [29, 181] width 25 height 7
